Goal: Task Accomplishment & Management: Use online tool/utility

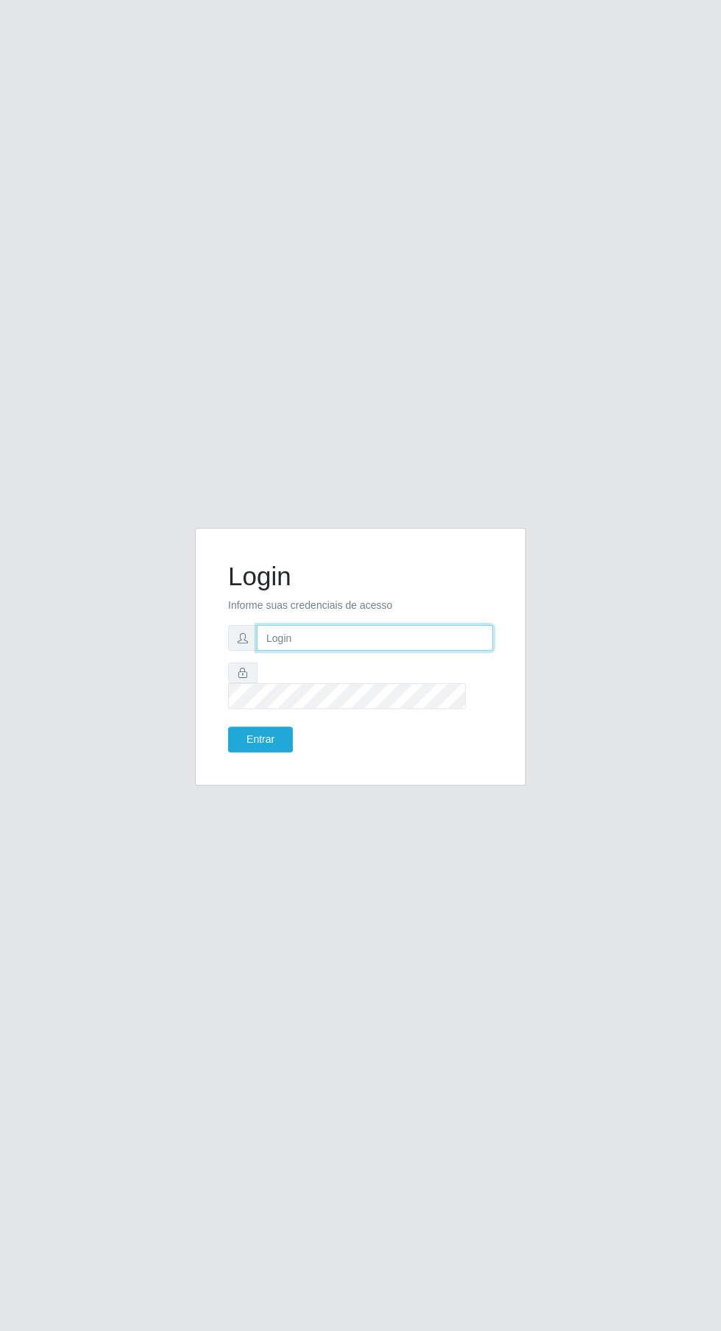
click at [415, 651] on input "text" at bounding box center [375, 638] width 236 height 26
type input "[EMAIL_ADDRESS][DOMAIN_NAME]"
click at [228, 726] on button "Entrar" at bounding box center [260, 739] width 65 height 26
click at [235, 752] on button "Entrar" at bounding box center [260, 739] width 65 height 26
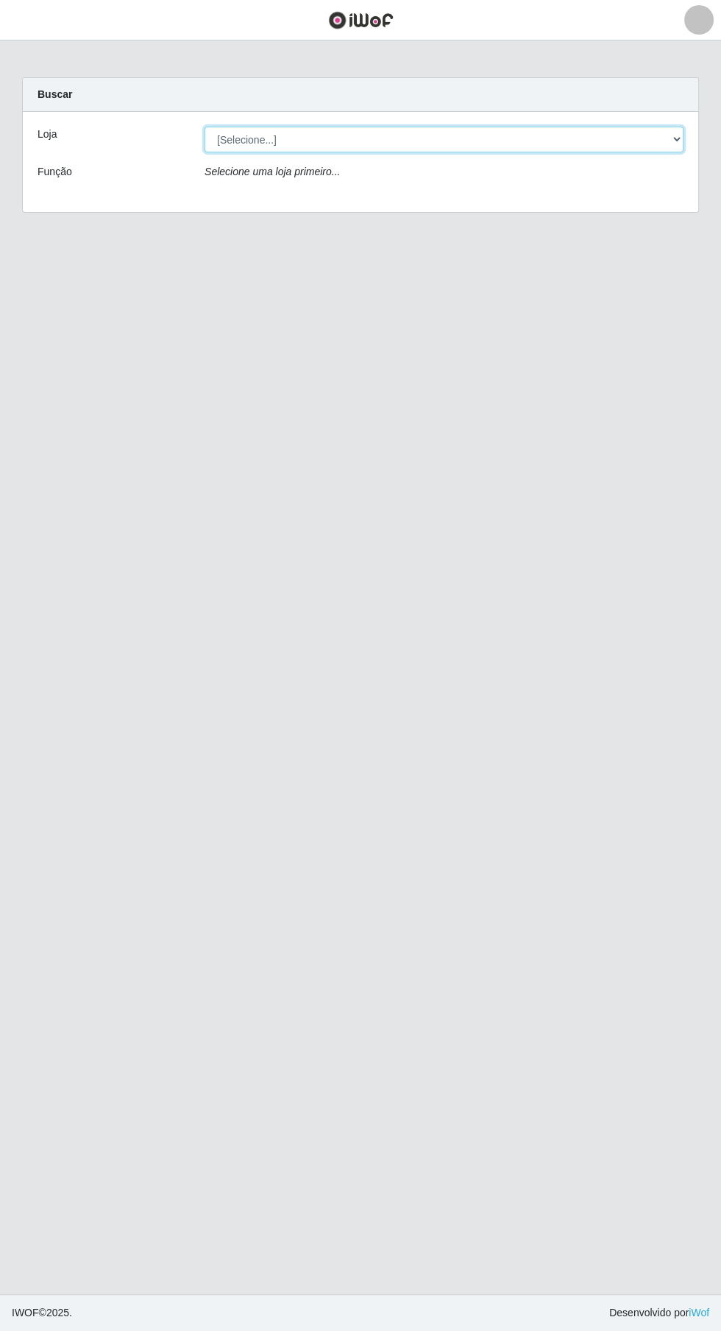
click at [633, 130] on select "[Selecione...] Leta - Arco-Mix Cohab" at bounding box center [444, 140] width 479 height 26
select select "480"
click at [205, 127] on select "[Selecione...] Leta - Arco-Mix Cohab" at bounding box center [444, 140] width 479 height 26
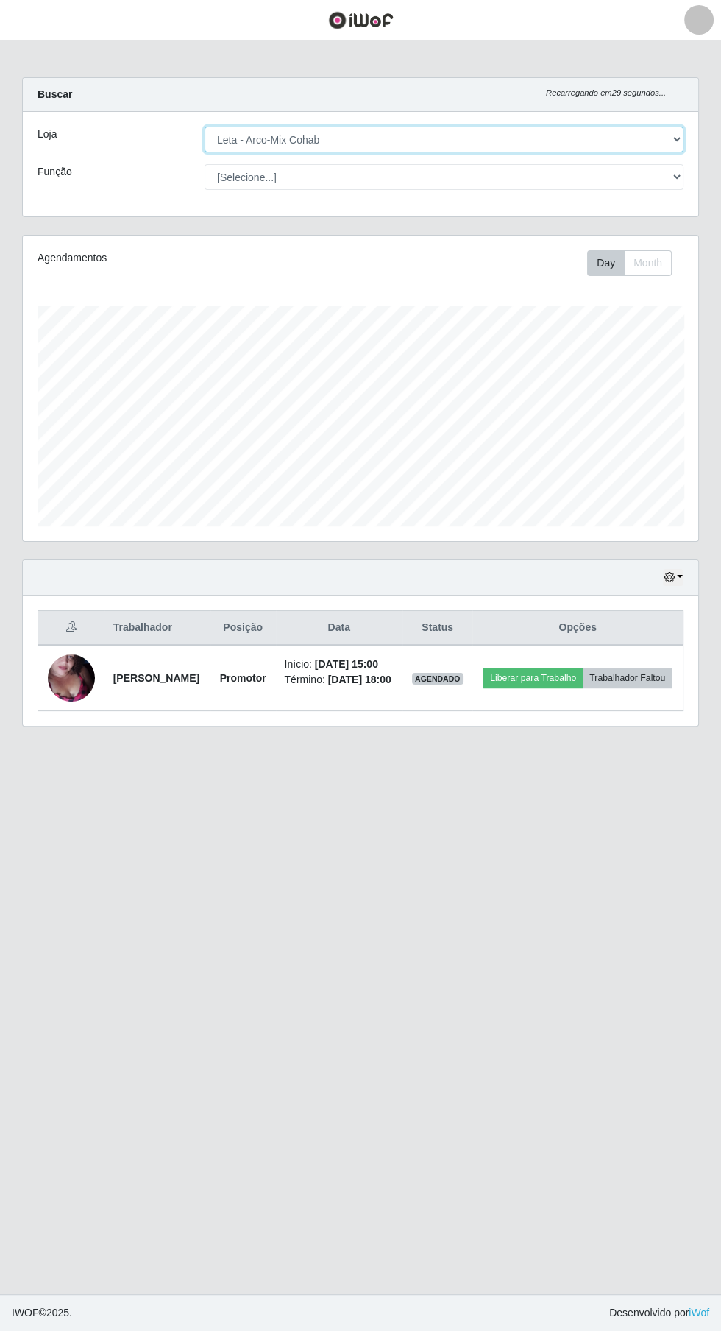
scroll to position [305, 676]
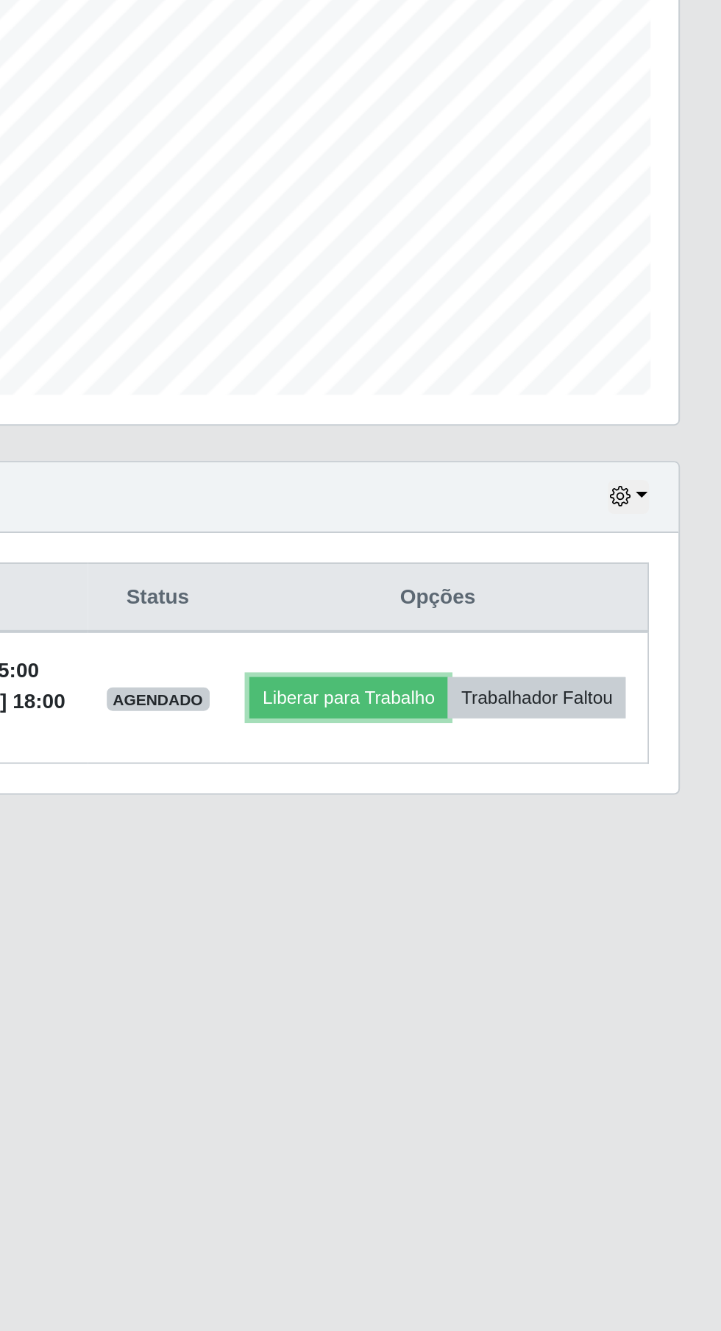
click at [583, 668] on button "Liberar para Trabalho" at bounding box center [533, 677] width 99 height 21
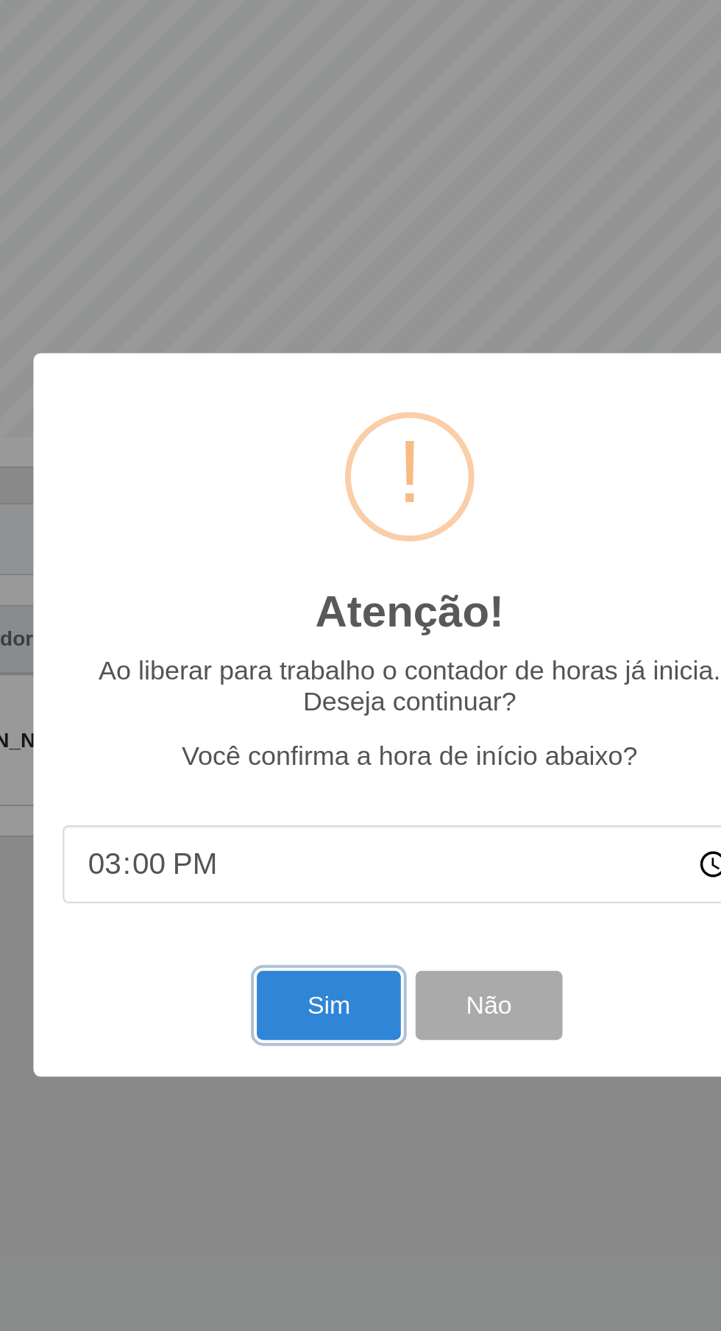
click at [314, 828] on button "Sim" at bounding box center [319, 810] width 71 height 35
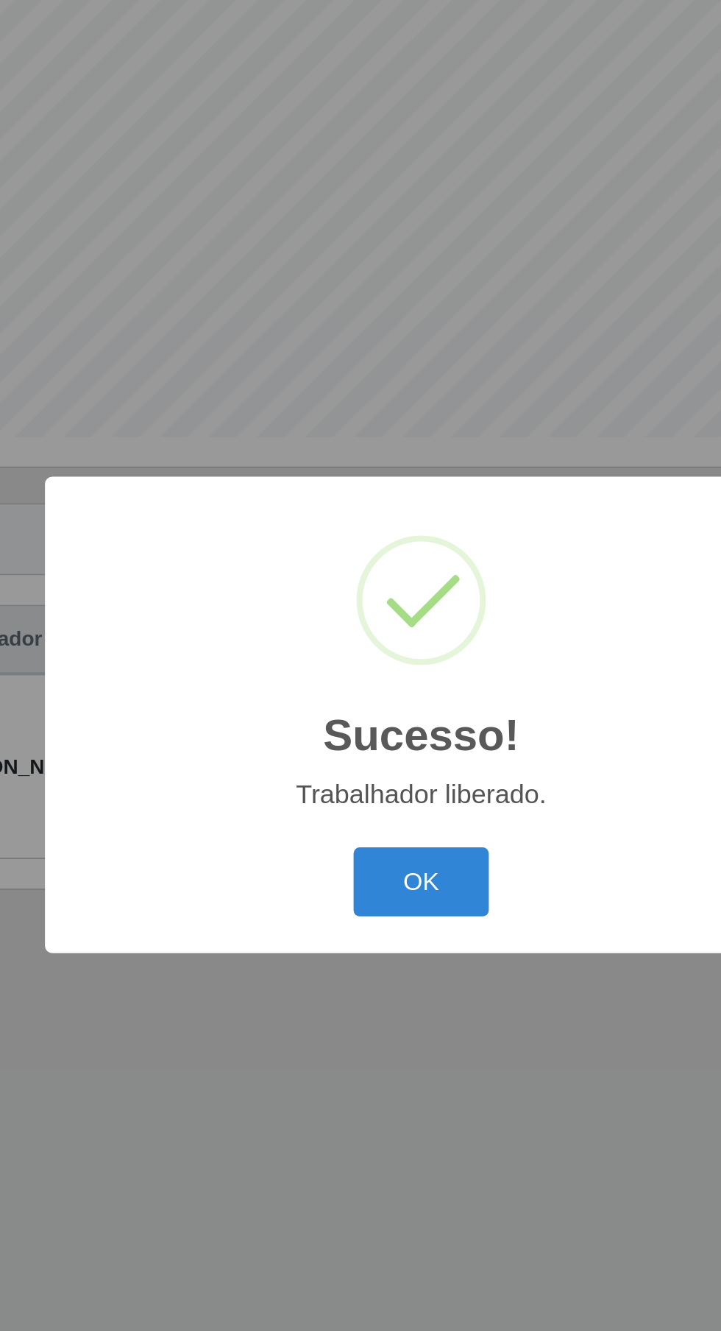
click at [360, 766] on button "OK" at bounding box center [361, 749] width 68 height 35
